Goal: Find contact information: Find contact information

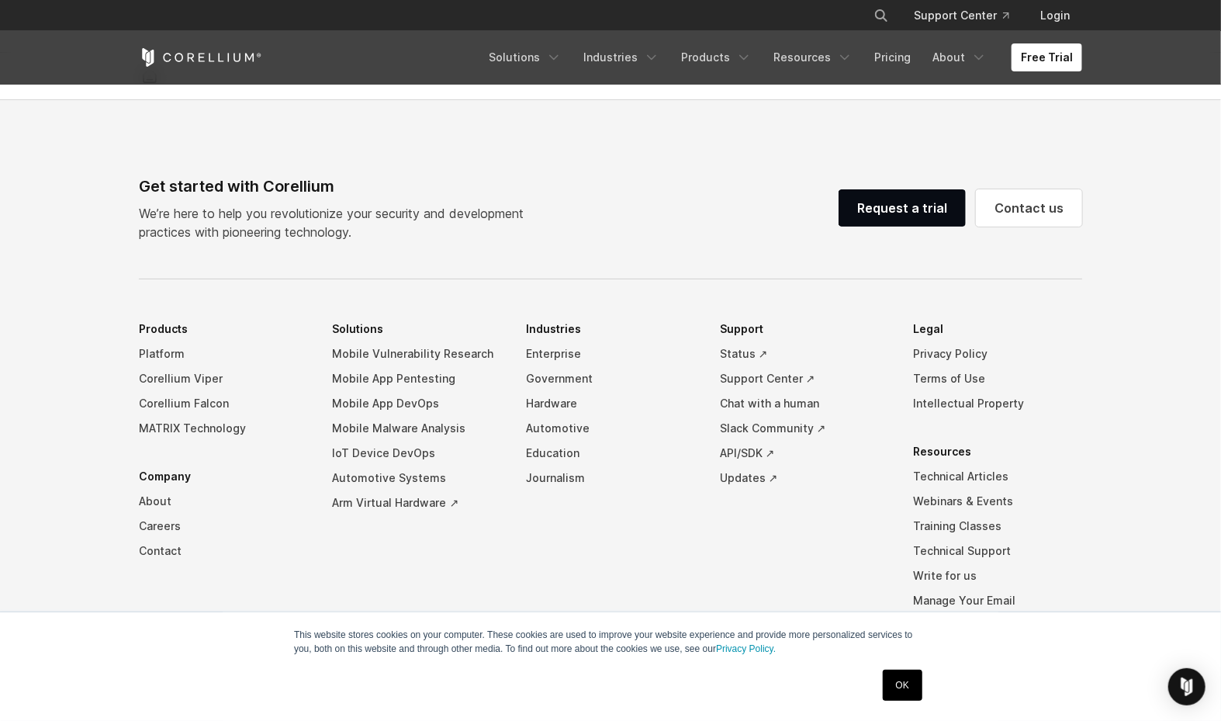
scroll to position [3642, 0]
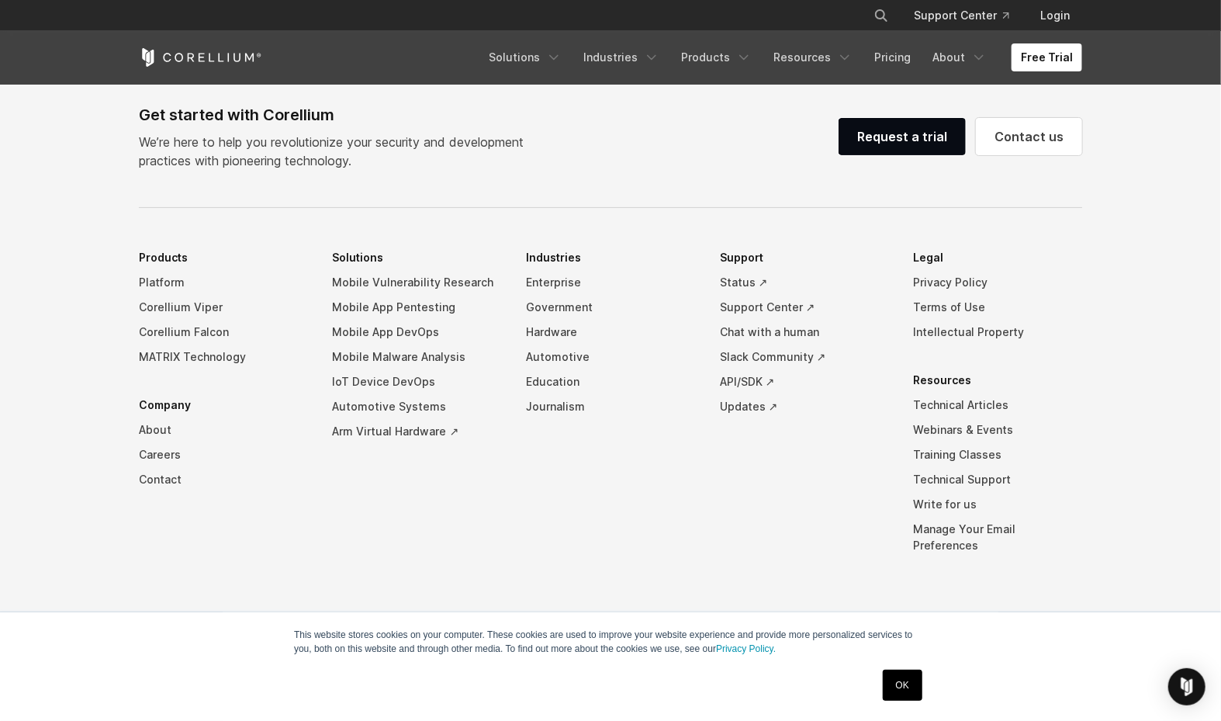
click at [901, 678] on link "OK" at bounding box center [903, 685] width 40 height 31
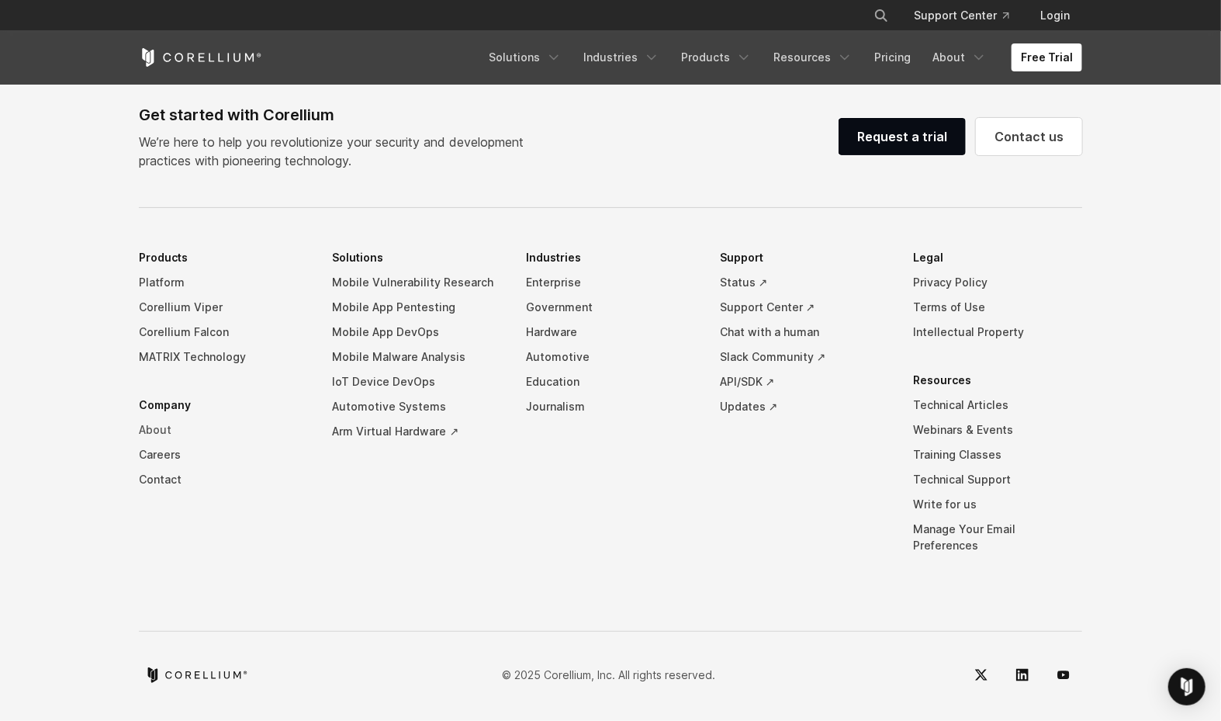
click at [159, 441] on link "About" at bounding box center [223, 429] width 169 height 25
click at [152, 442] on link "About" at bounding box center [223, 429] width 169 height 25
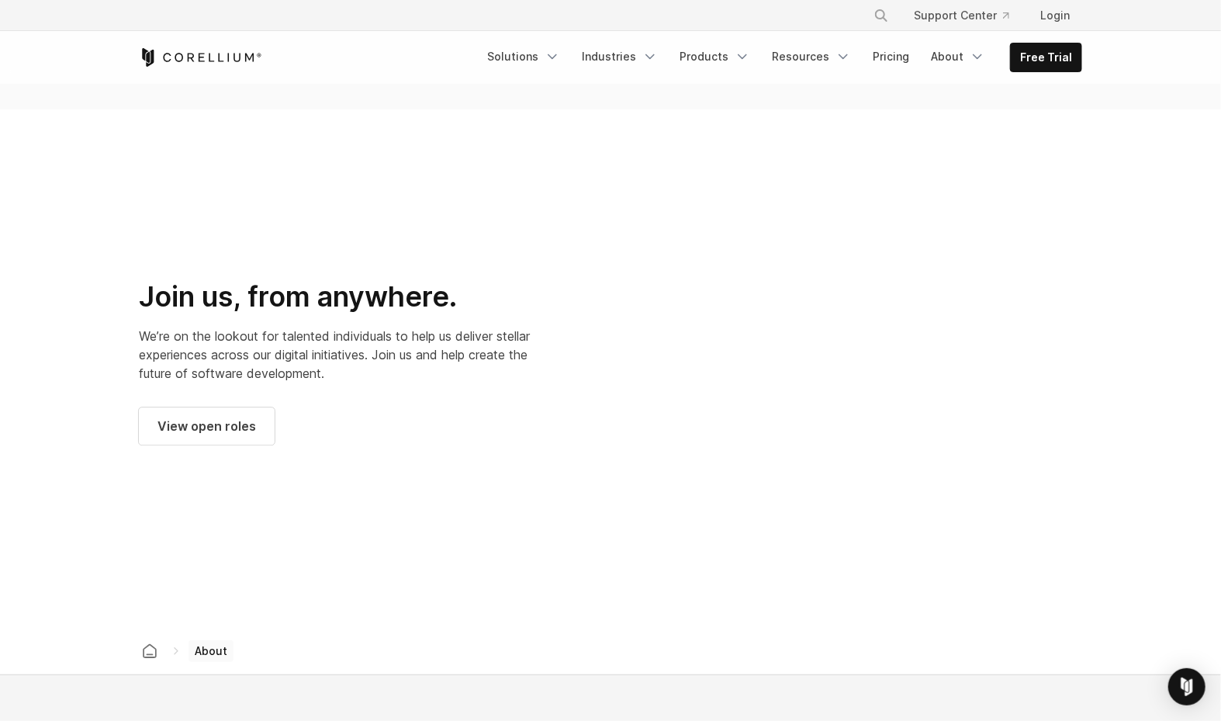
scroll to position [2510, 0]
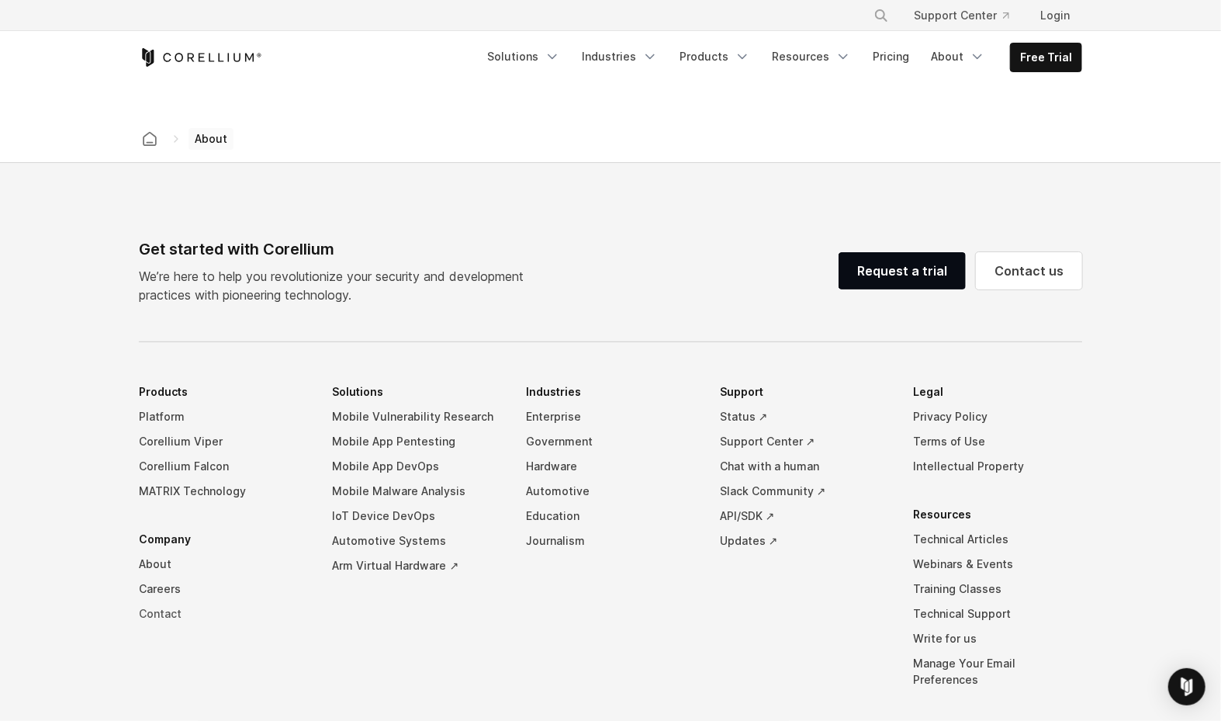
click at [166, 601] on link "Contact" at bounding box center [223, 613] width 169 height 25
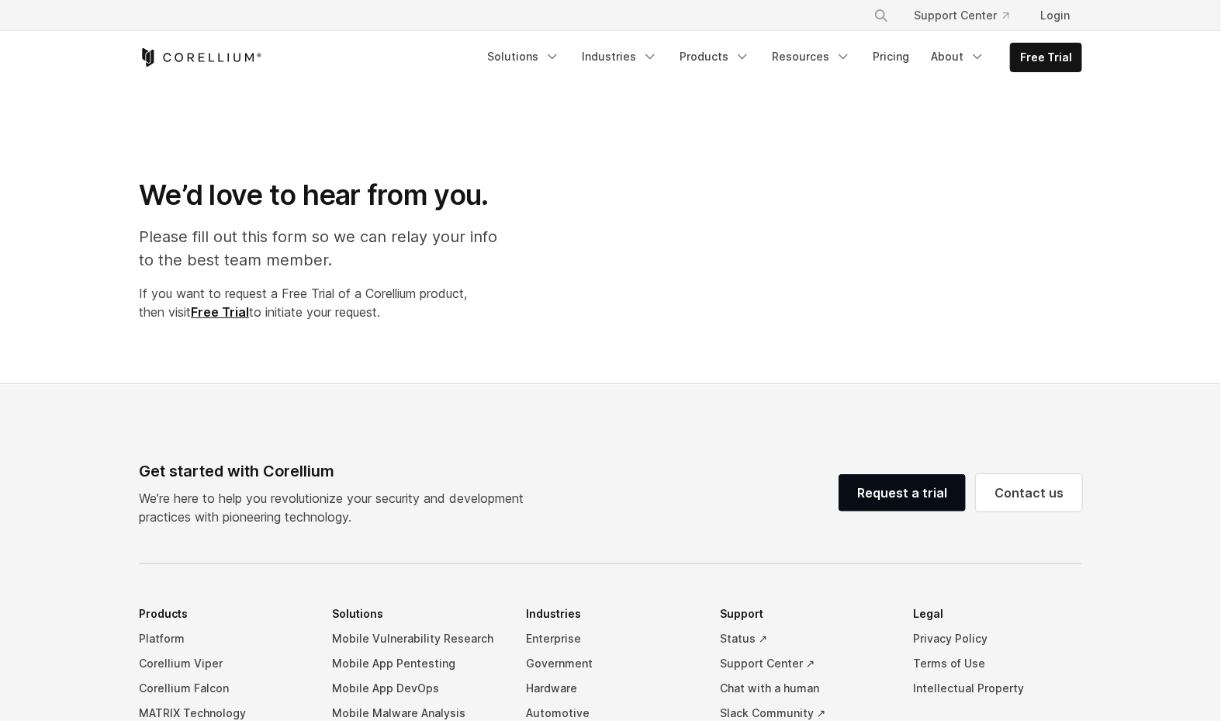
select select "**"
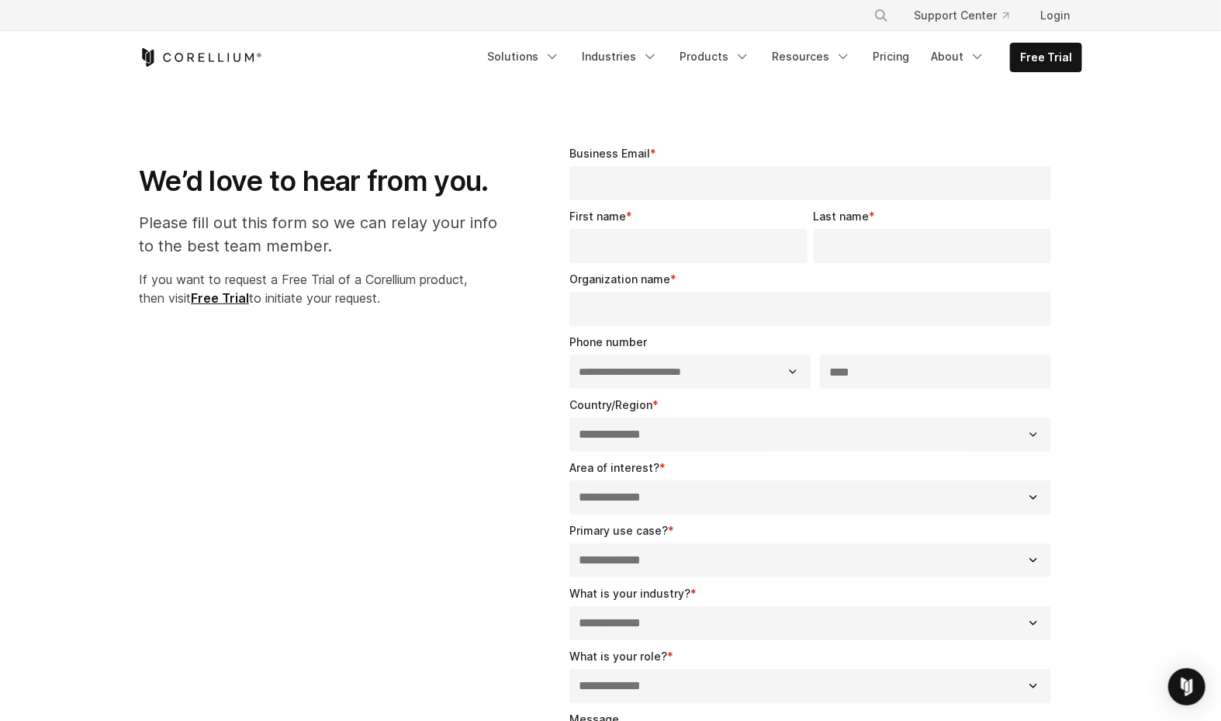
scroll to position [9, 0]
